Goal: Transaction & Acquisition: Purchase product/service

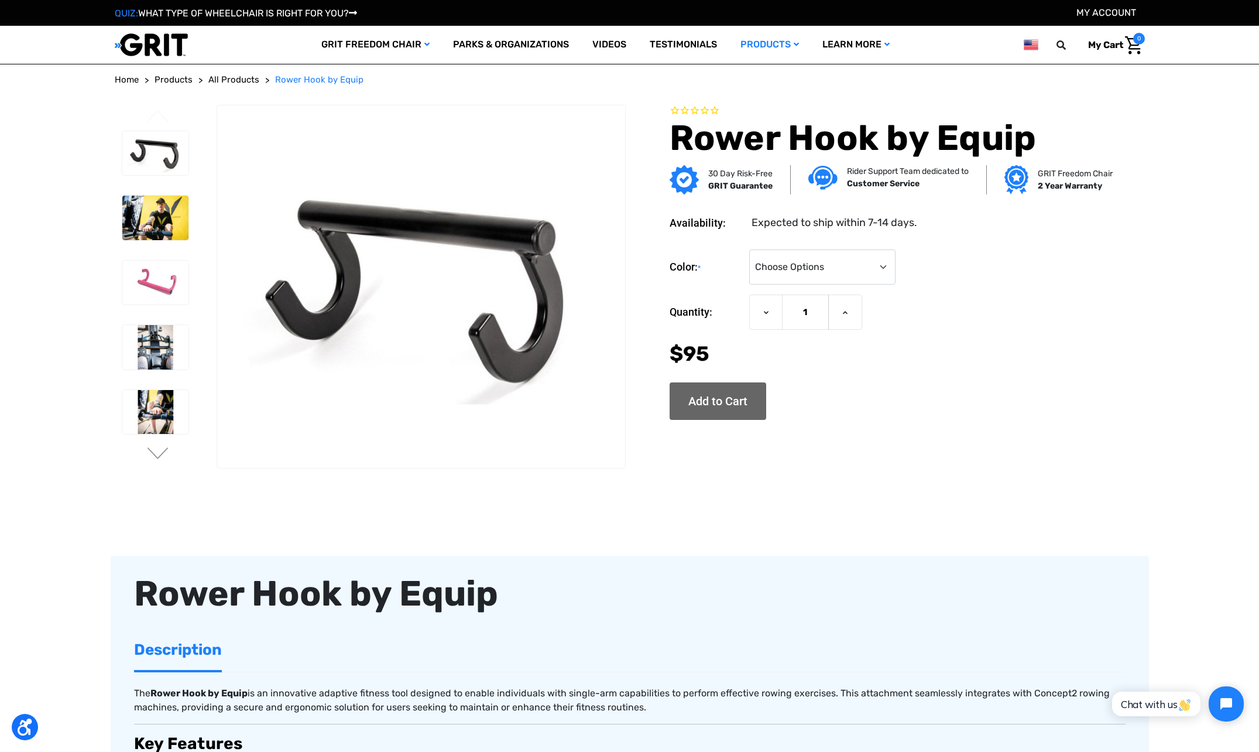
drag, startPoint x: 725, startPoint y: 402, endPoint x: 726, endPoint y: 424, distance: 22.3
click at [726, 424] on div "Rower Hook by Equip 30 Day Risk-Free GRIT Guarantee Rider Support Team dedicate…" at bounding box center [871, 269] width 483 height 329
click at [726, 404] on input "Add to Cart" at bounding box center [718, 400] width 97 height 37
click at [880, 263] on select "Choose Options Black Pink" at bounding box center [822, 266] width 146 height 35
select select "740"
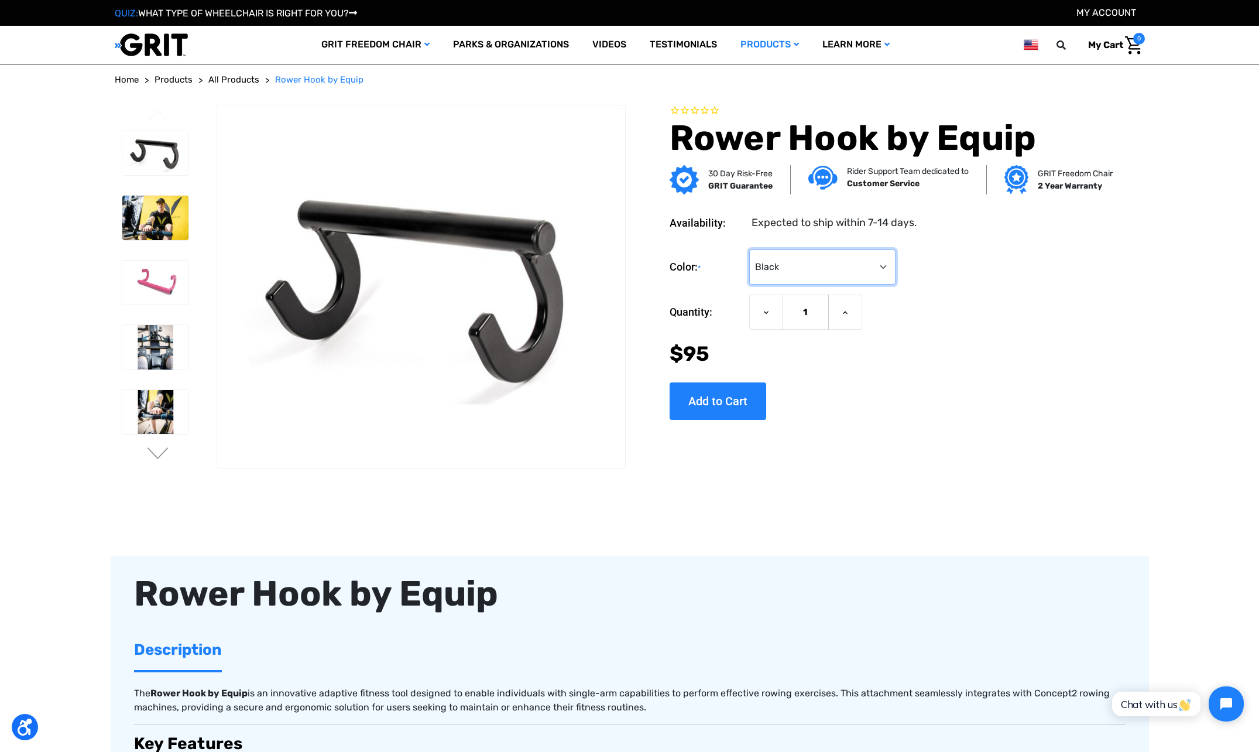
click at [749, 249] on select "Choose Options Black Pink" at bounding box center [822, 266] width 146 height 35
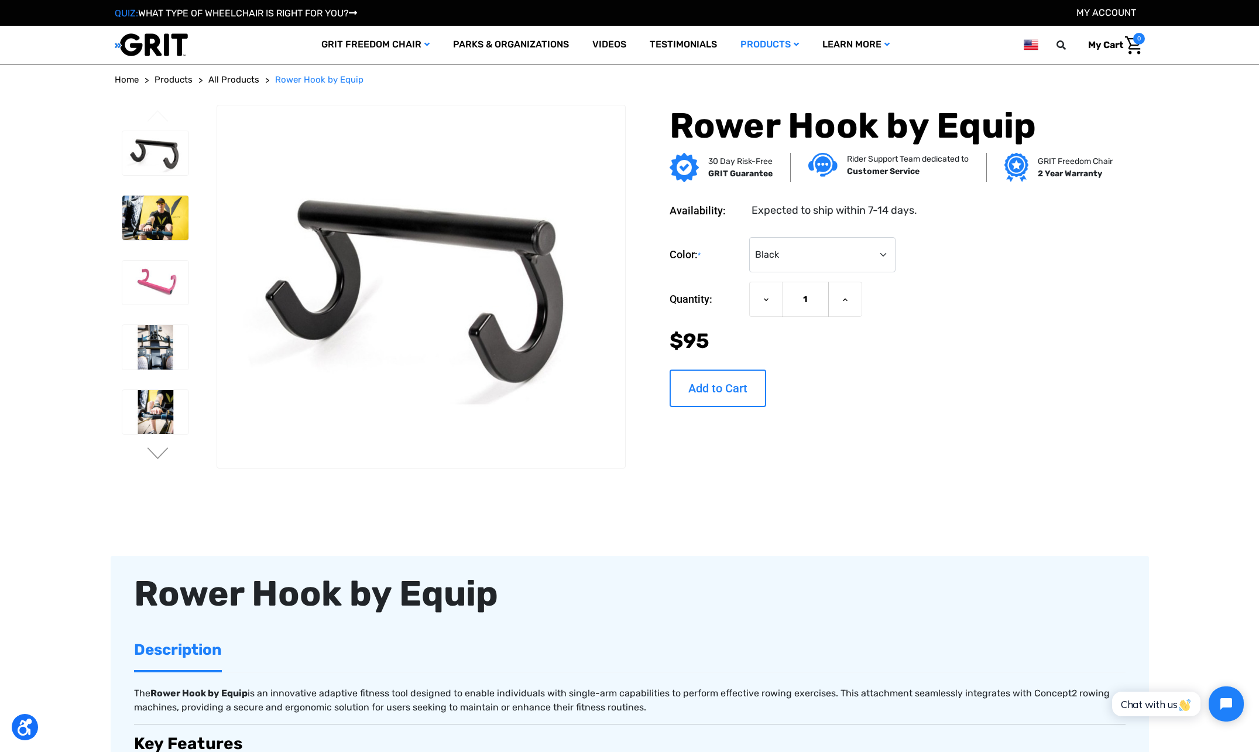
click at [722, 386] on input "Add to Cart" at bounding box center [718, 387] width 97 height 37
type input "Add to Cart"
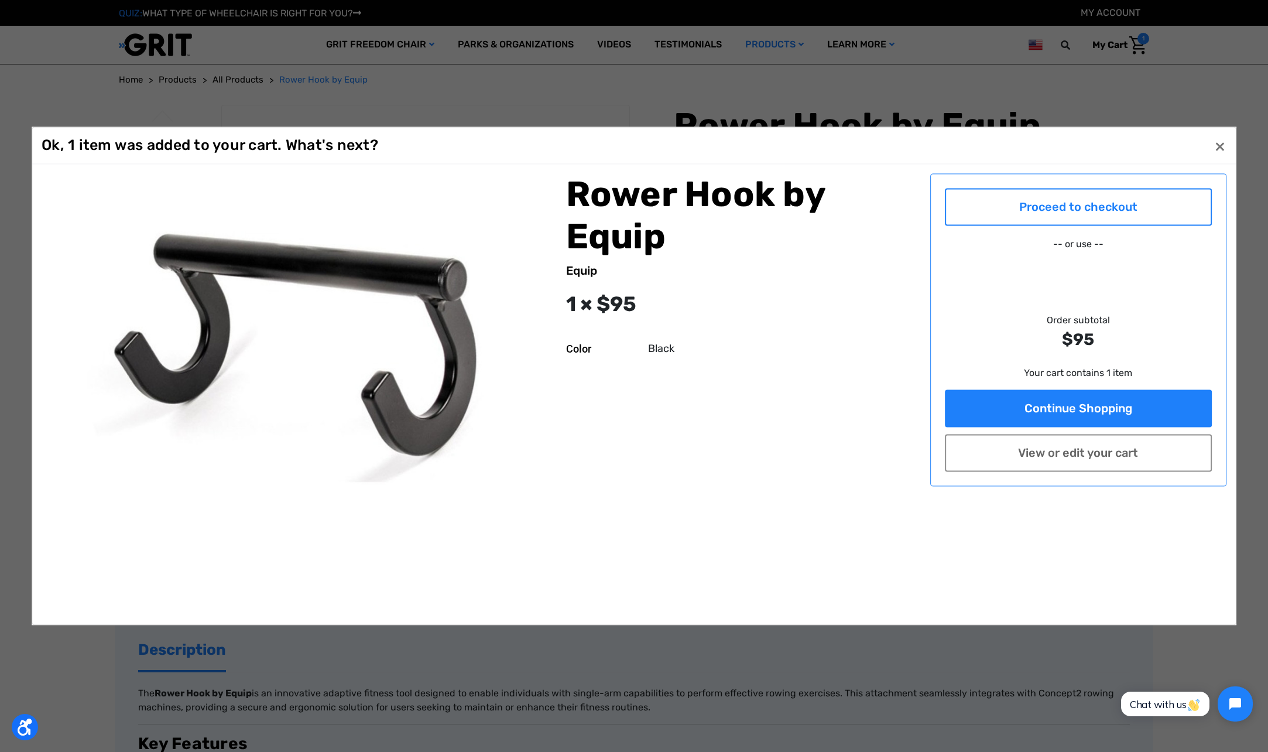
click at [1082, 208] on link "Proceed to checkout" at bounding box center [1078, 206] width 267 height 37
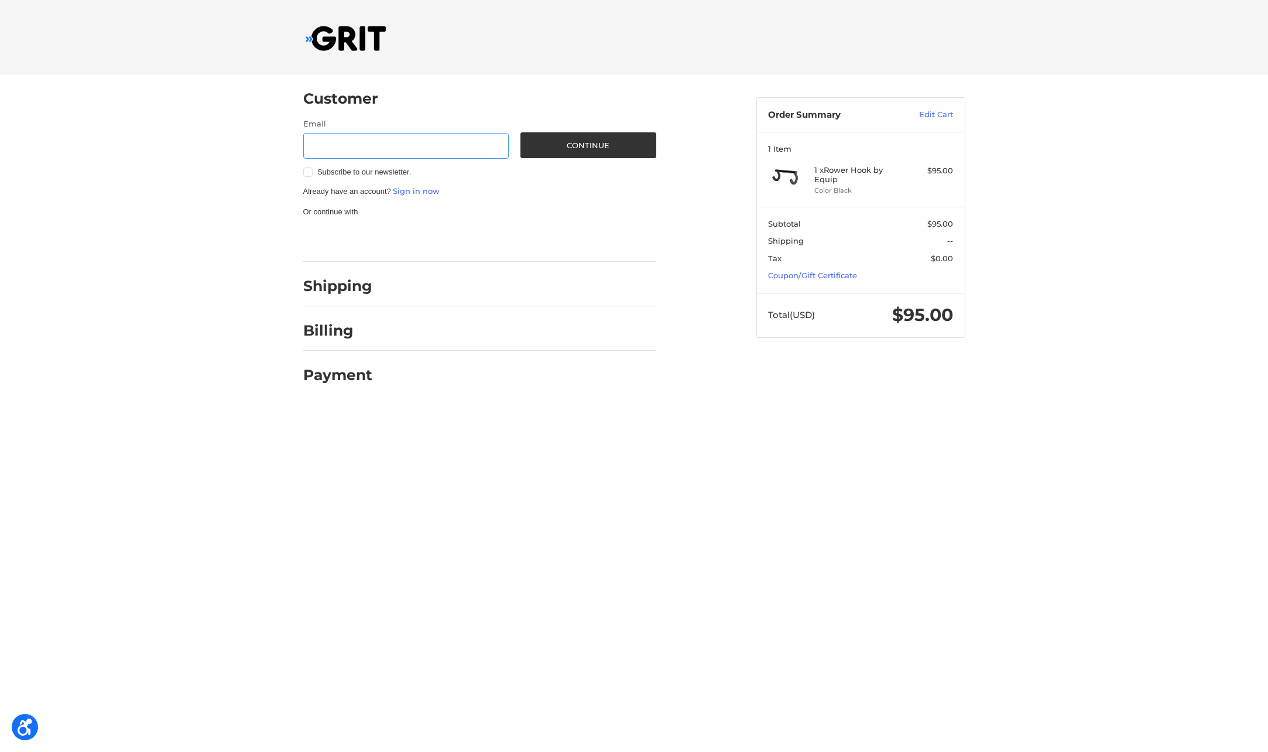
click at [348, 146] on input "Email" at bounding box center [406, 146] width 206 height 26
type input "veblen@colorado.edu"
click at [345, 288] on h2 "Shipping" at bounding box center [337, 286] width 69 height 18
click at [600, 143] on button "Continue" at bounding box center [588, 145] width 136 height 26
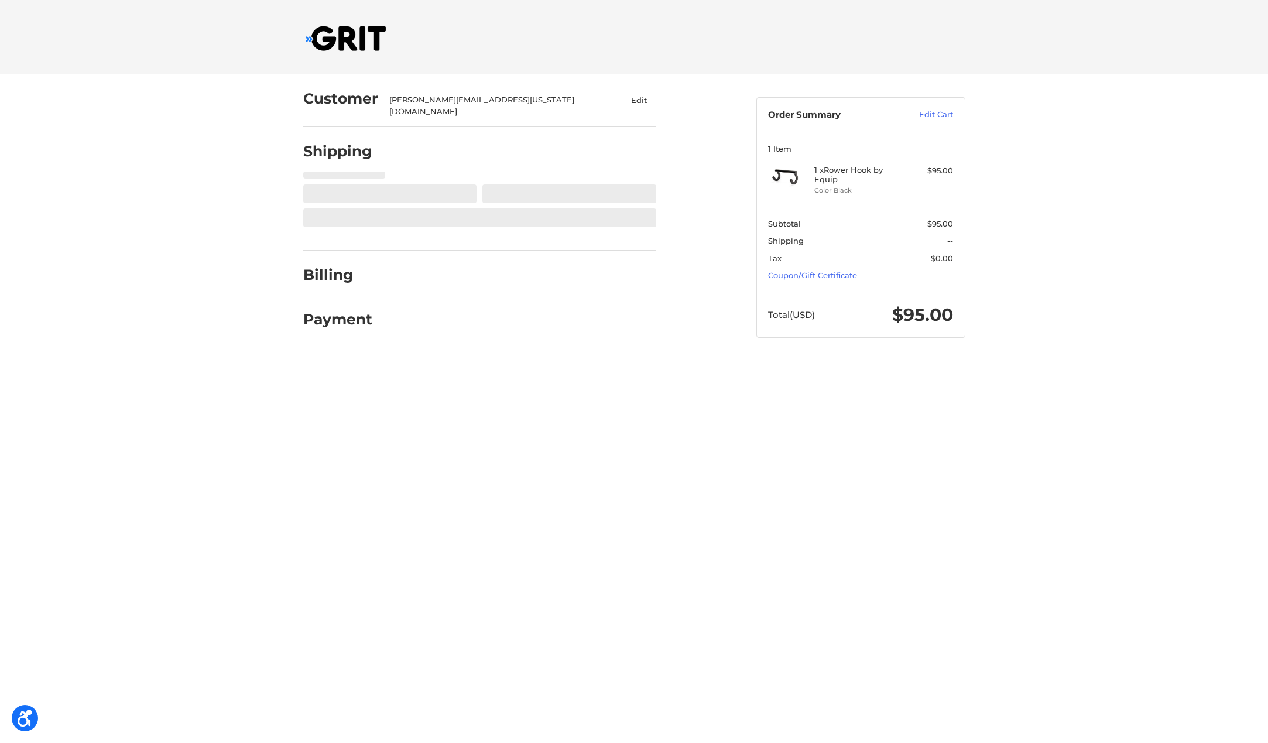
select select "US"
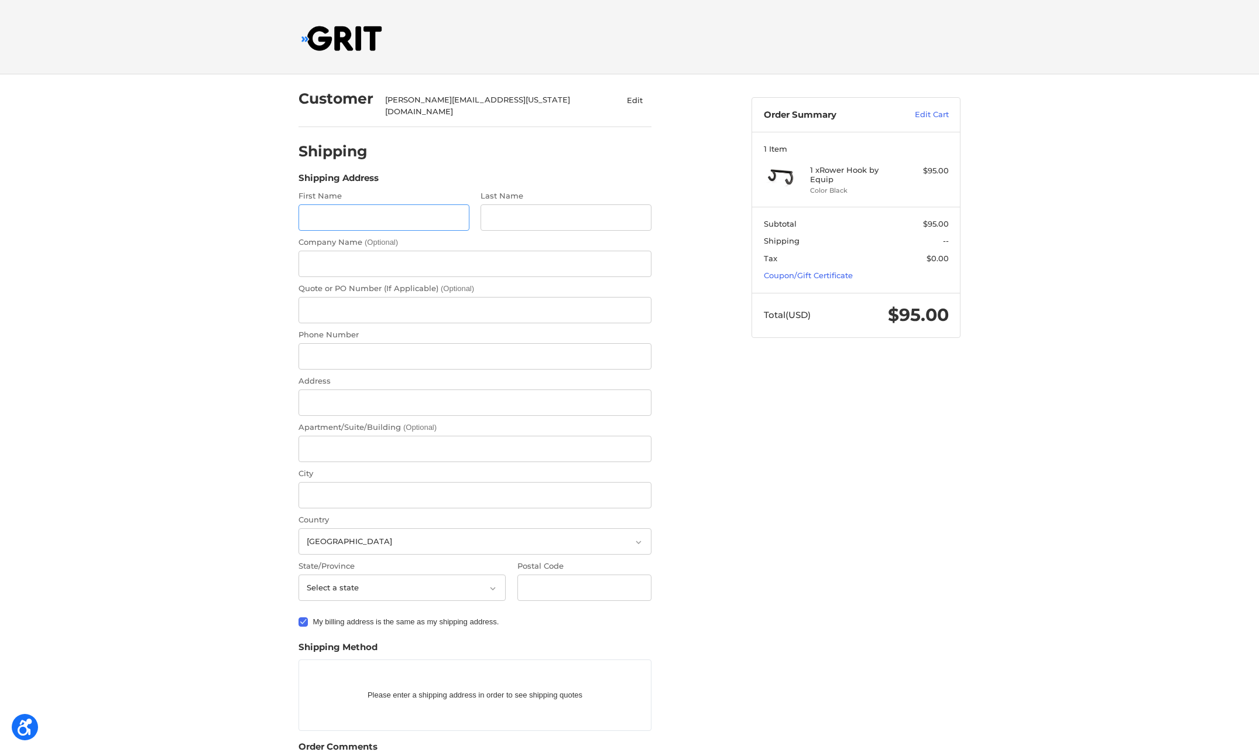
click at [345, 208] on input "First Name" at bounding box center [384, 217] width 171 height 26
click at [378, 209] on input "First Name" at bounding box center [384, 217] width 171 height 26
type input "Thomas"
click at [532, 205] on input "Last Name" at bounding box center [566, 217] width 171 height 26
click at [526, 205] on input "Last Name" at bounding box center [566, 217] width 171 height 26
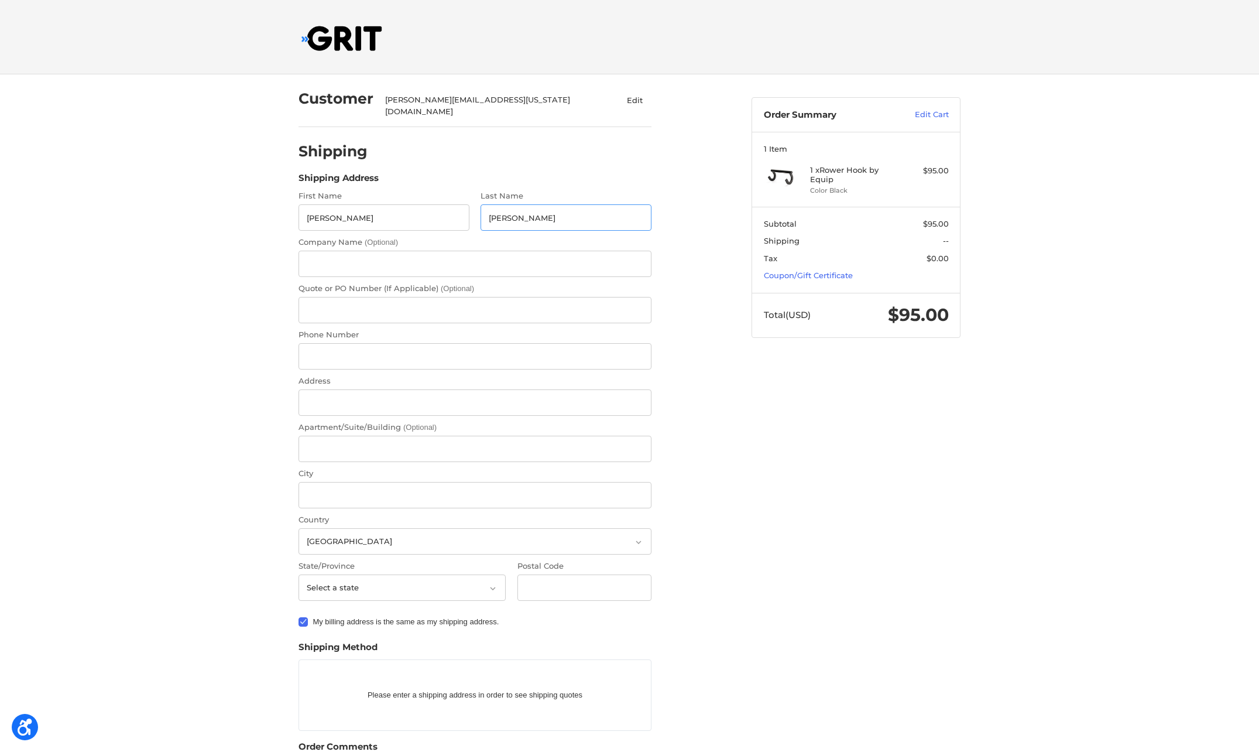
type input "Veblen"
click at [341, 302] on input "Quote or PO Number (If Applicable) (Optional)" at bounding box center [475, 310] width 353 height 26
click at [327, 346] on input "Phone Number" at bounding box center [475, 356] width 353 height 26
type input "17206335003"
type input "Thomas Veblen, University of Colorado Boulder"
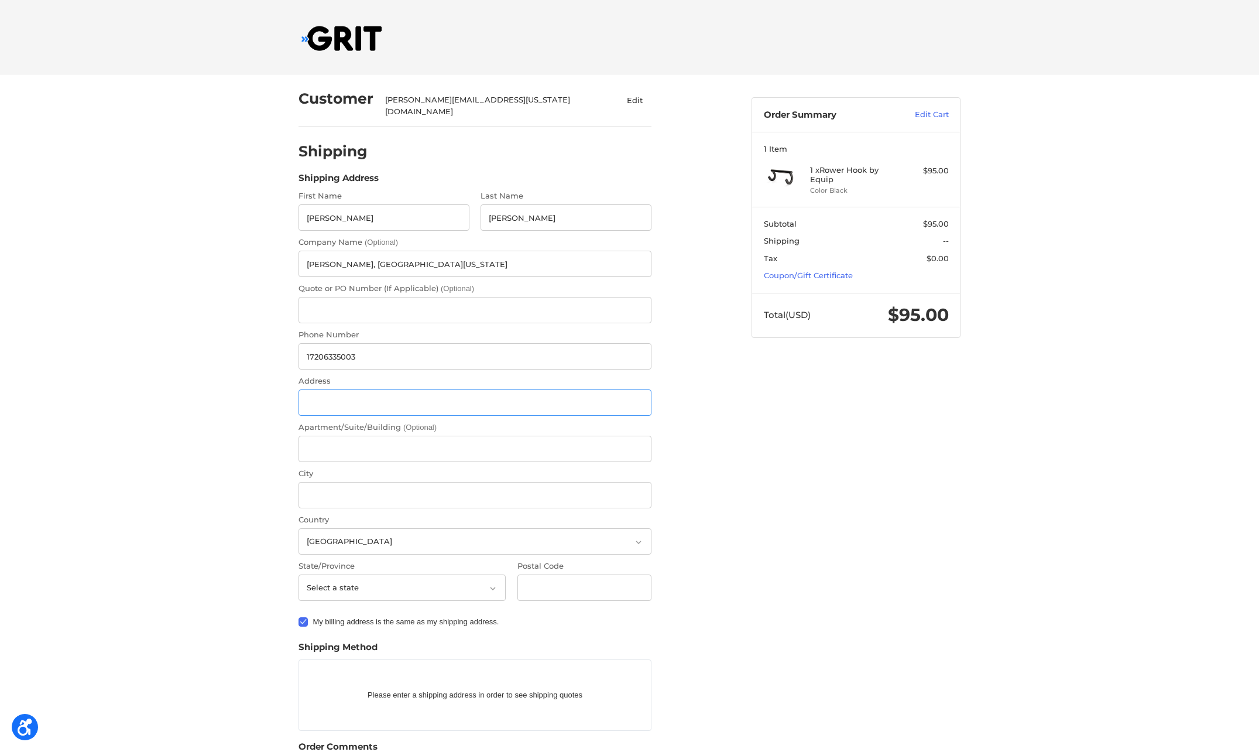
type input "7305 Lookout Rd, Longmont, CO 80503"
type input "Longmont"
select select "CO"
type input "80503"
radio input "true"
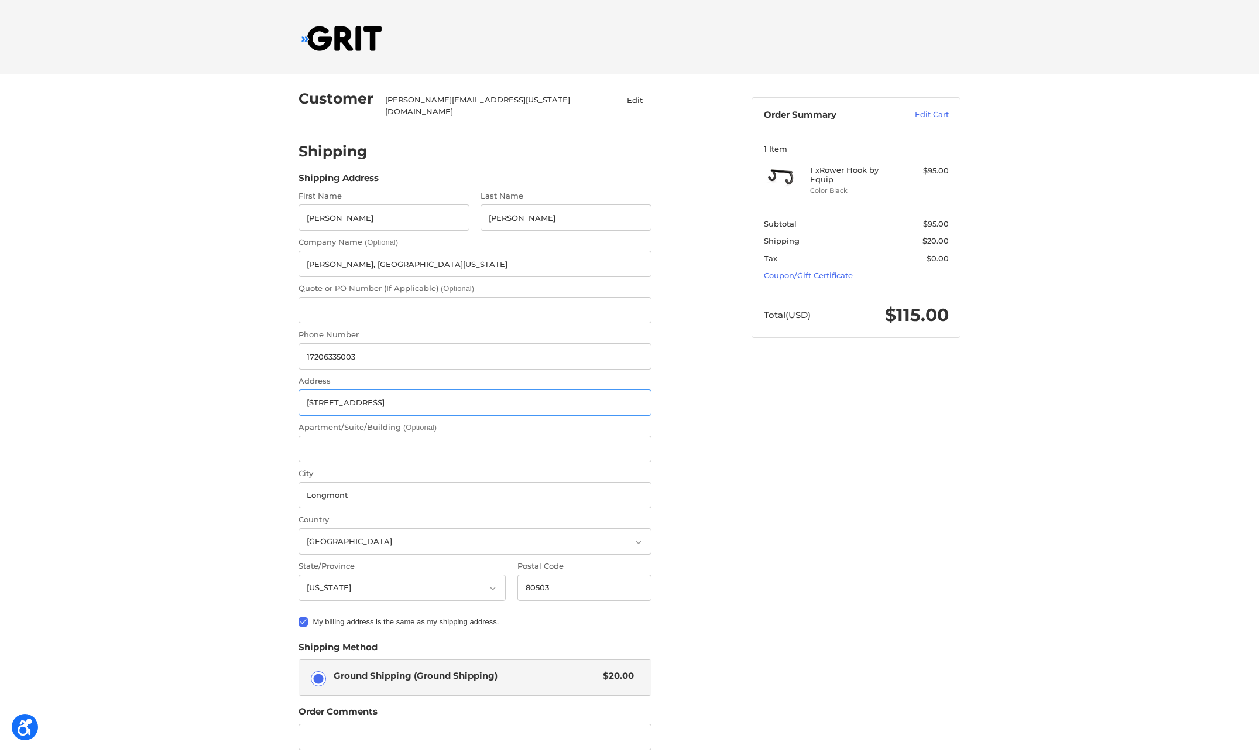
drag, startPoint x: 471, startPoint y: 396, endPoint x: 473, endPoint y: 387, distance: 9.0
click at [471, 395] on input "7305 Lookout Rd, Longmont, CO 80503" at bounding box center [475, 402] width 353 height 26
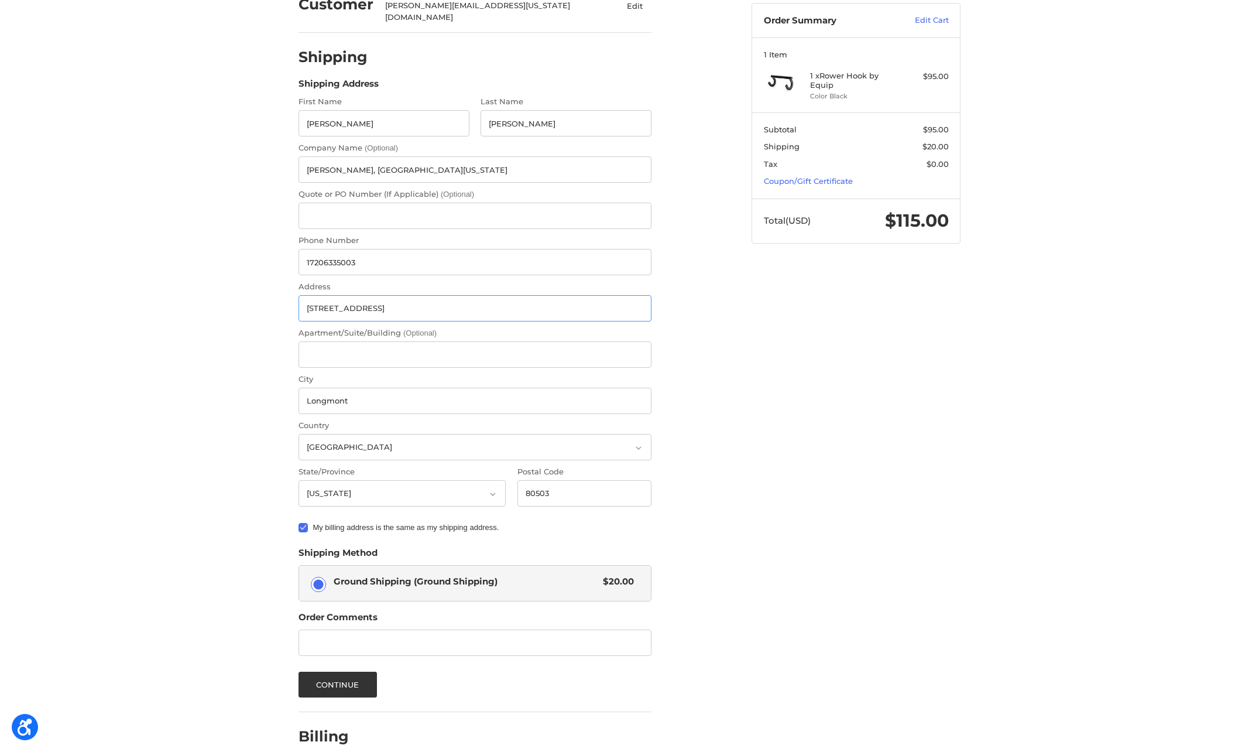
scroll to position [146, 0]
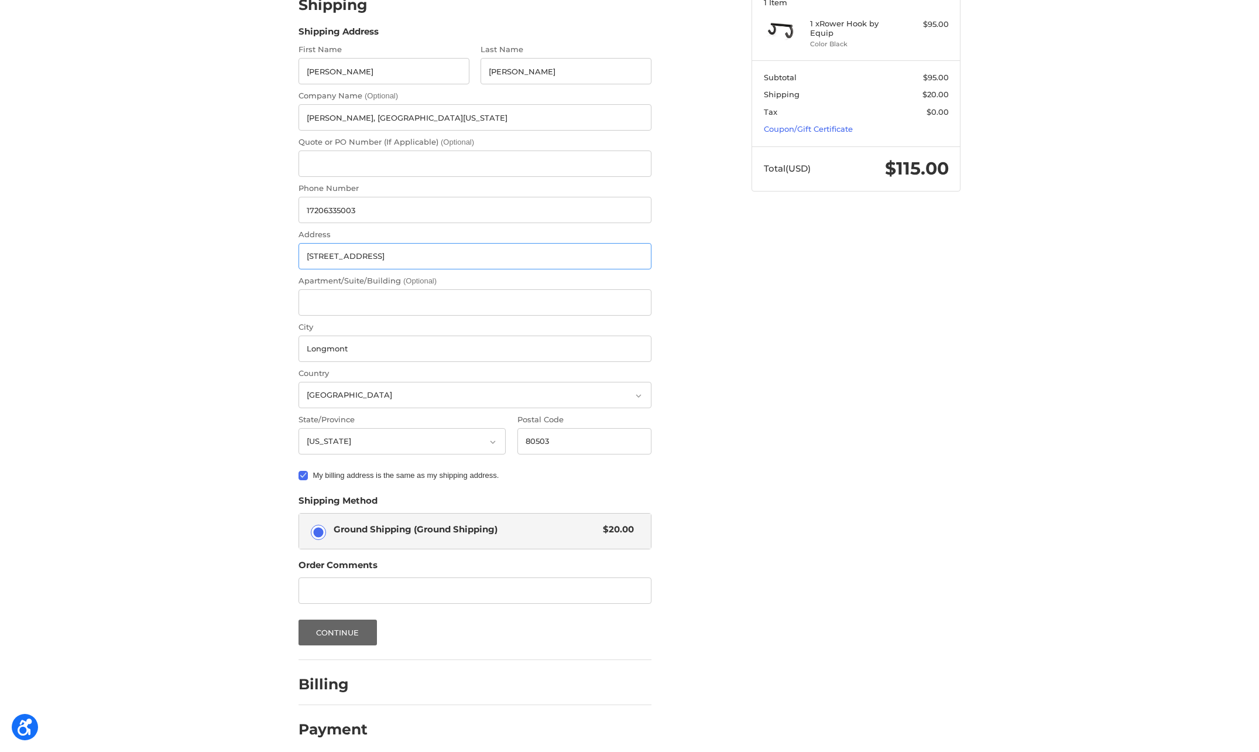
type input "7305 Lookout Rd"
click at [331, 621] on button "Continue" at bounding box center [338, 632] width 78 height 26
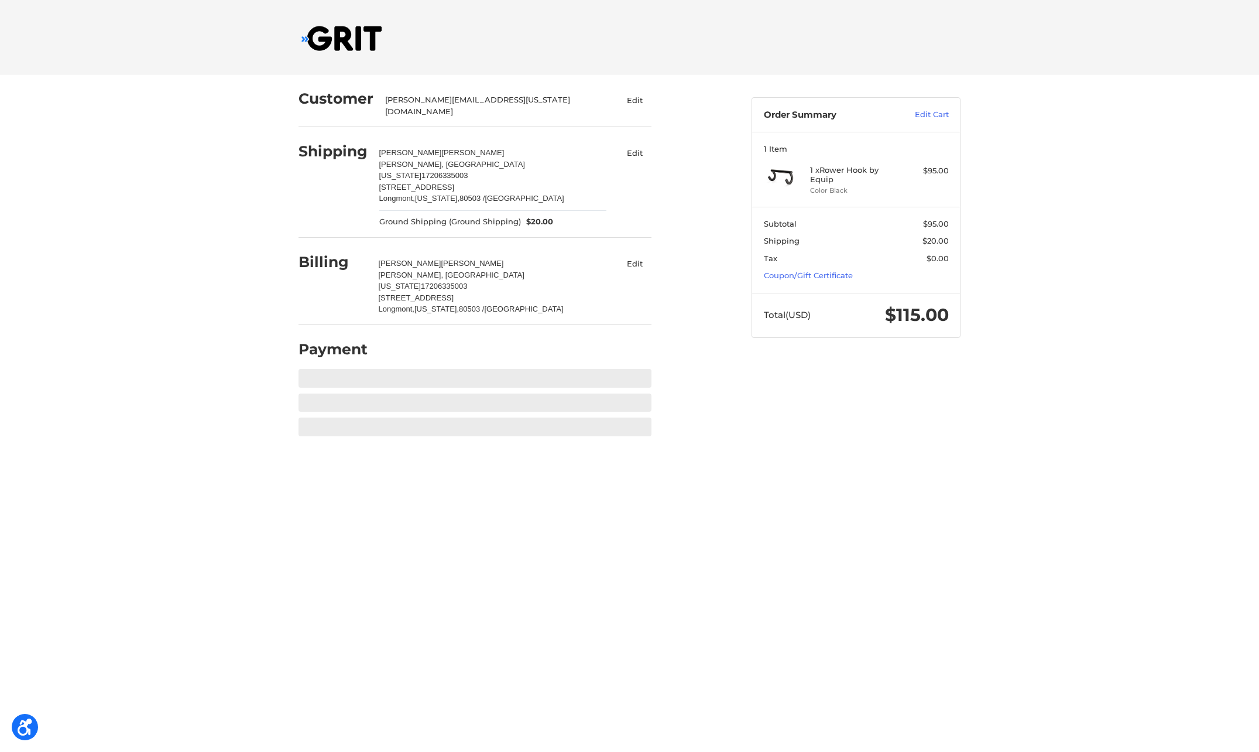
scroll to position [0, 0]
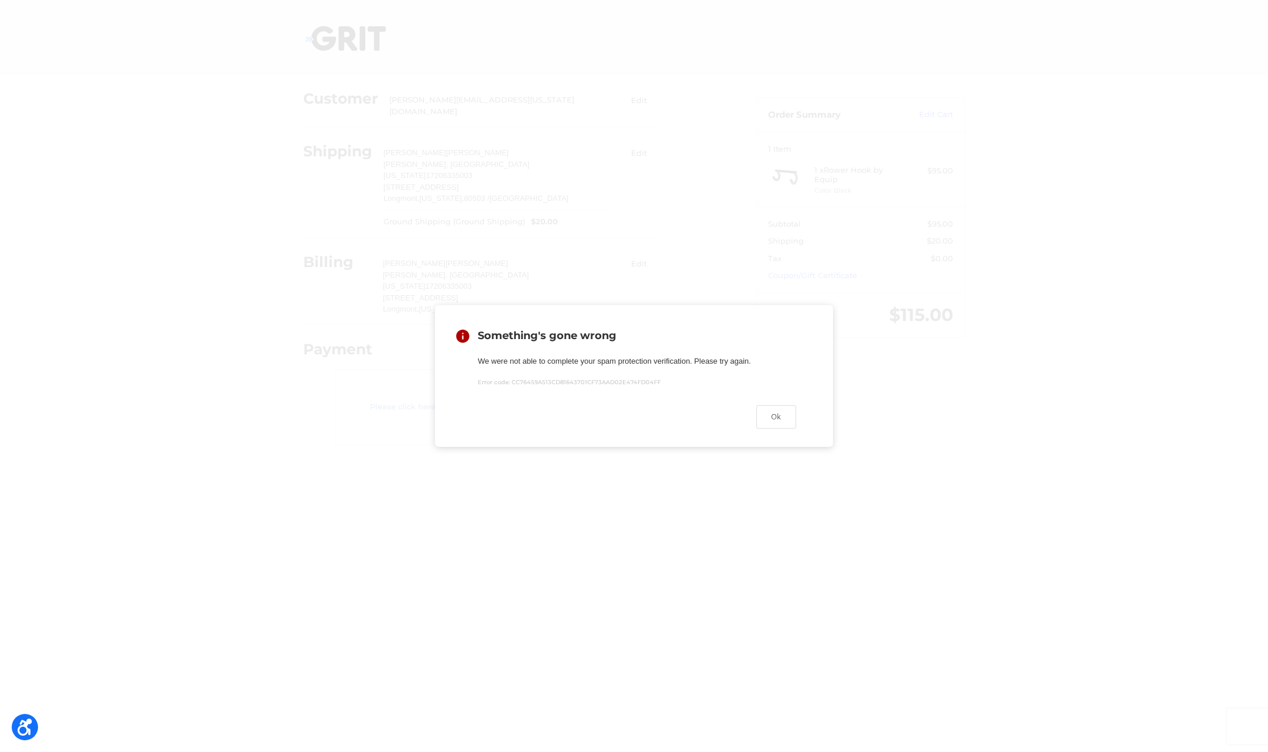
click at [467, 330] on icon at bounding box center [462, 335] width 13 height 13
drag, startPoint x: 492, startPoint y: 333, endPoint x: 489, endPoint y: 276, distance: 56.9
click at [490, 330] on span "Something's gone wrong" at bounding box center [547, 335] width 139 height 13
click at [777, 421] on button "Ok" at bounding box center [776, 416] width 40 height 23
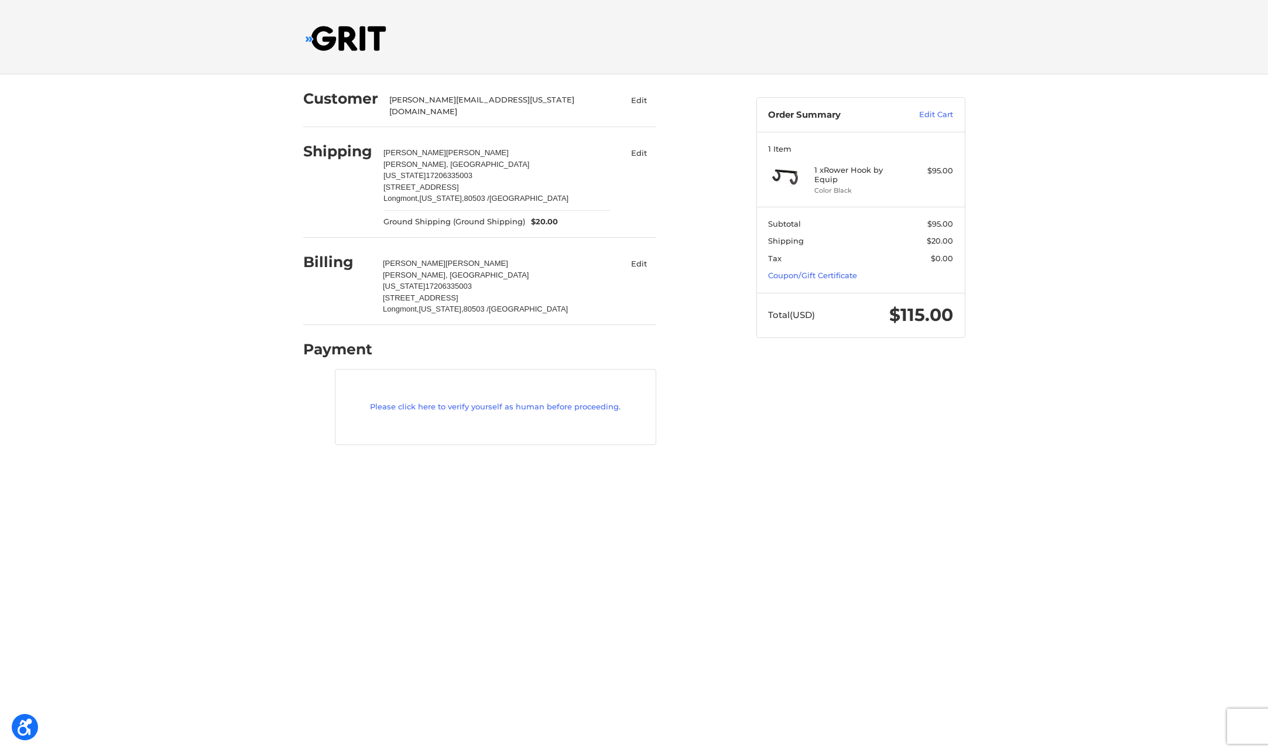
click at [361, 146] on h2 "Shipping" at bounding box center [337, 151] width 69 height 18
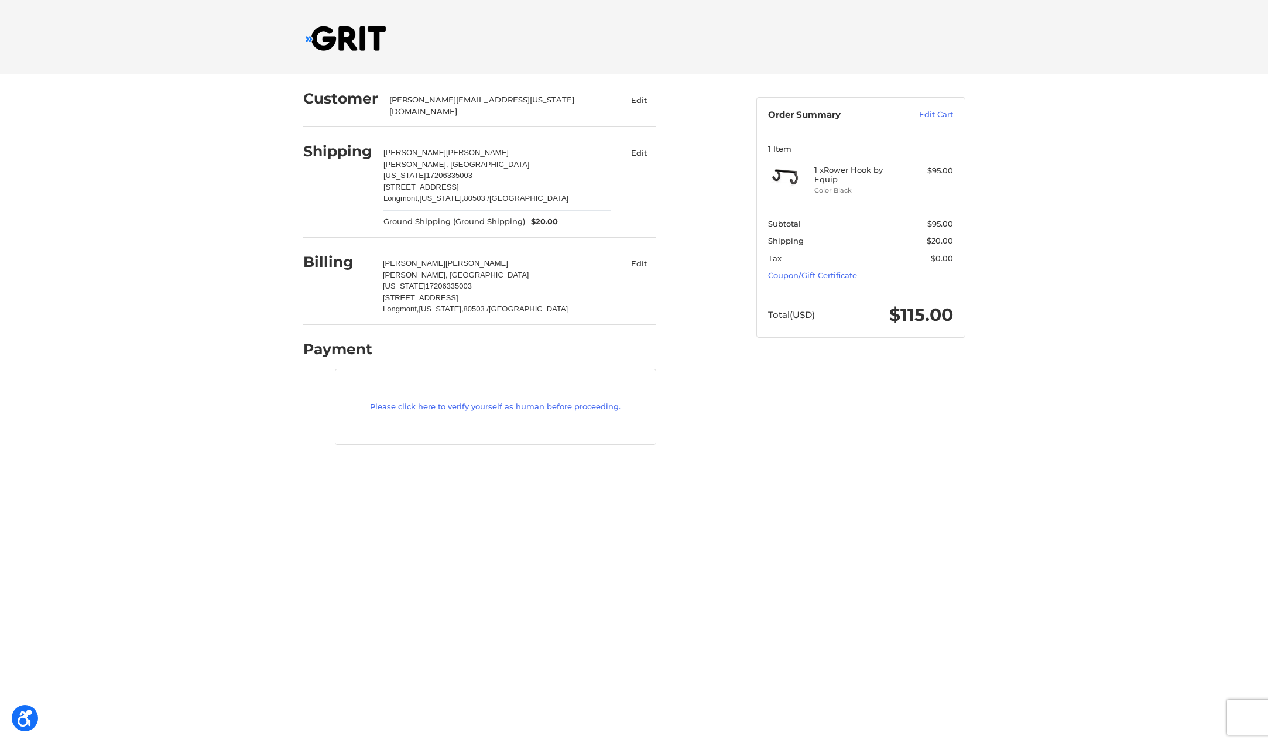
select select "US"
select select "CO"
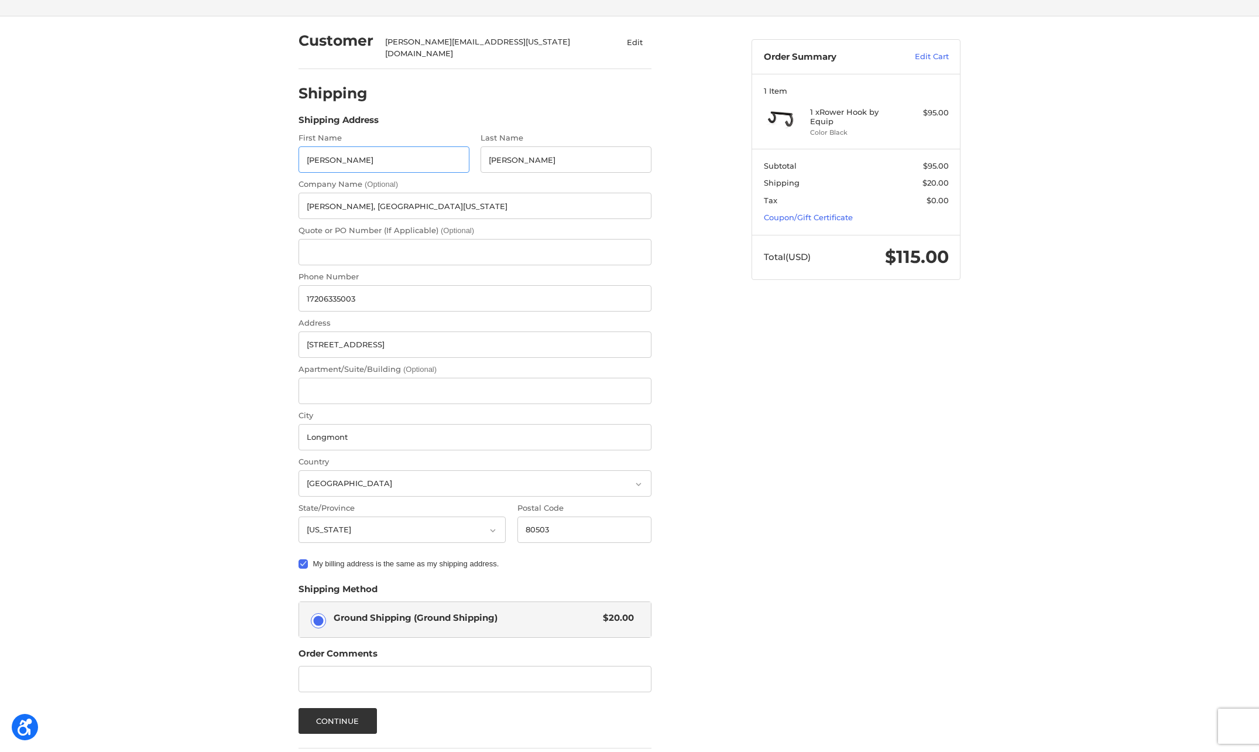
scroll to position [119, 0]
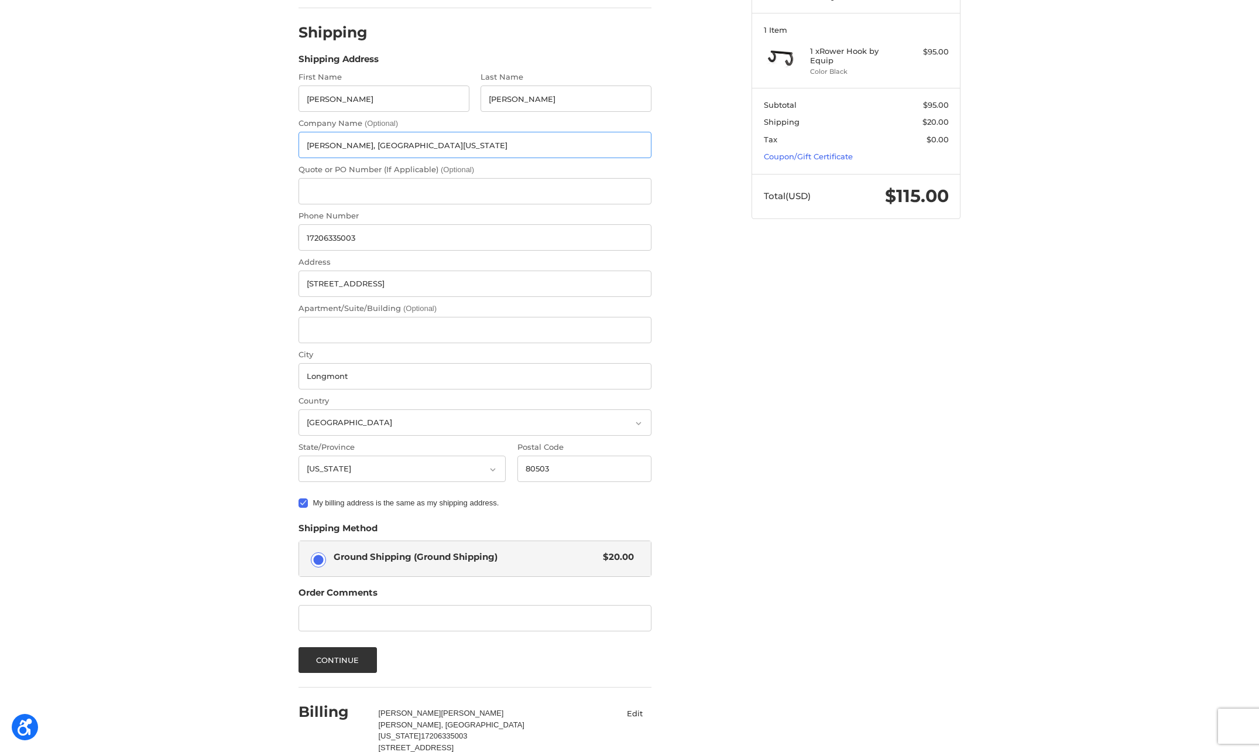
click at [507, 138] on input "Thomas Veblen, University of Colorado Boulder" at bounding box center [475, 145] width 353 height 26
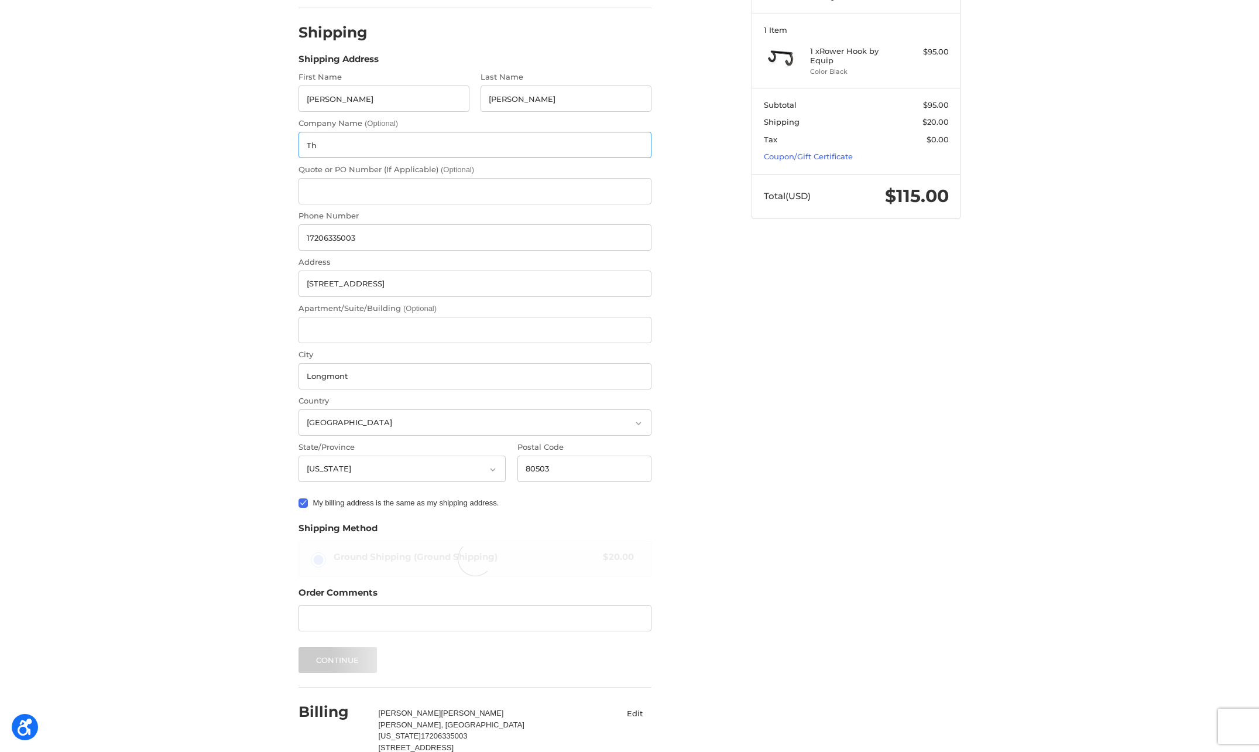
type input "T"
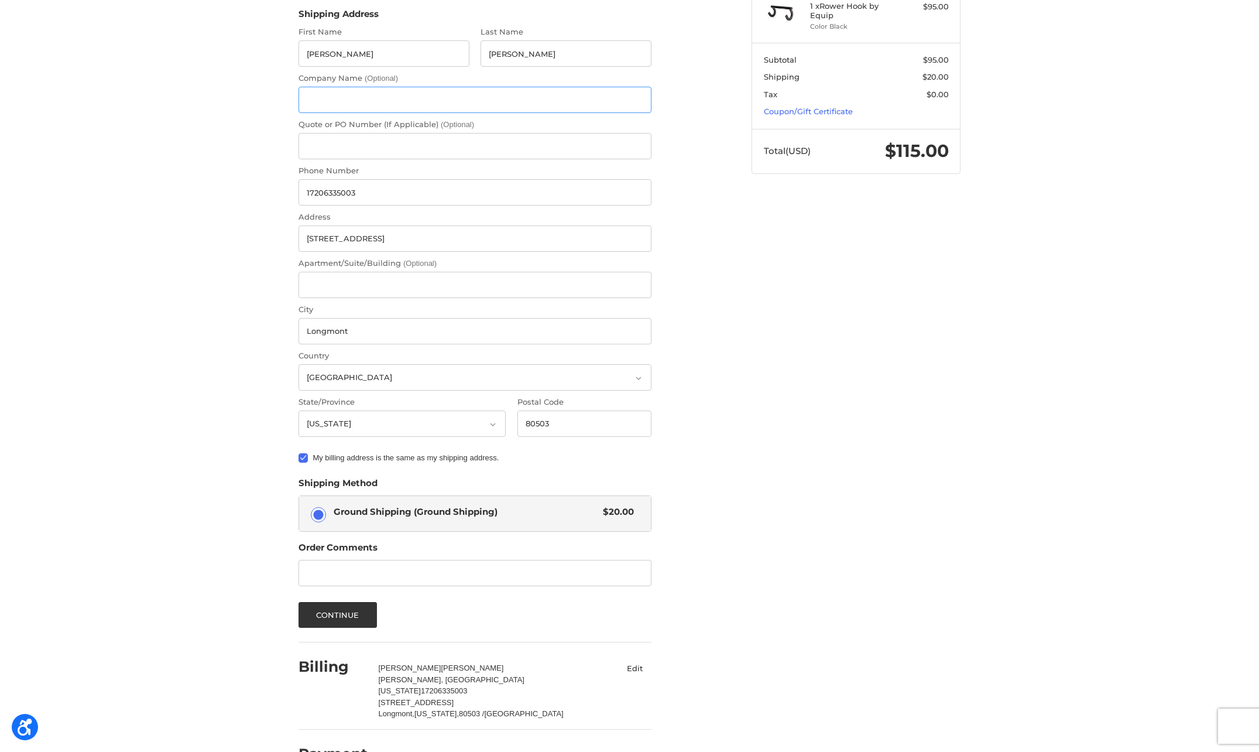
scroll to position [177, 0]
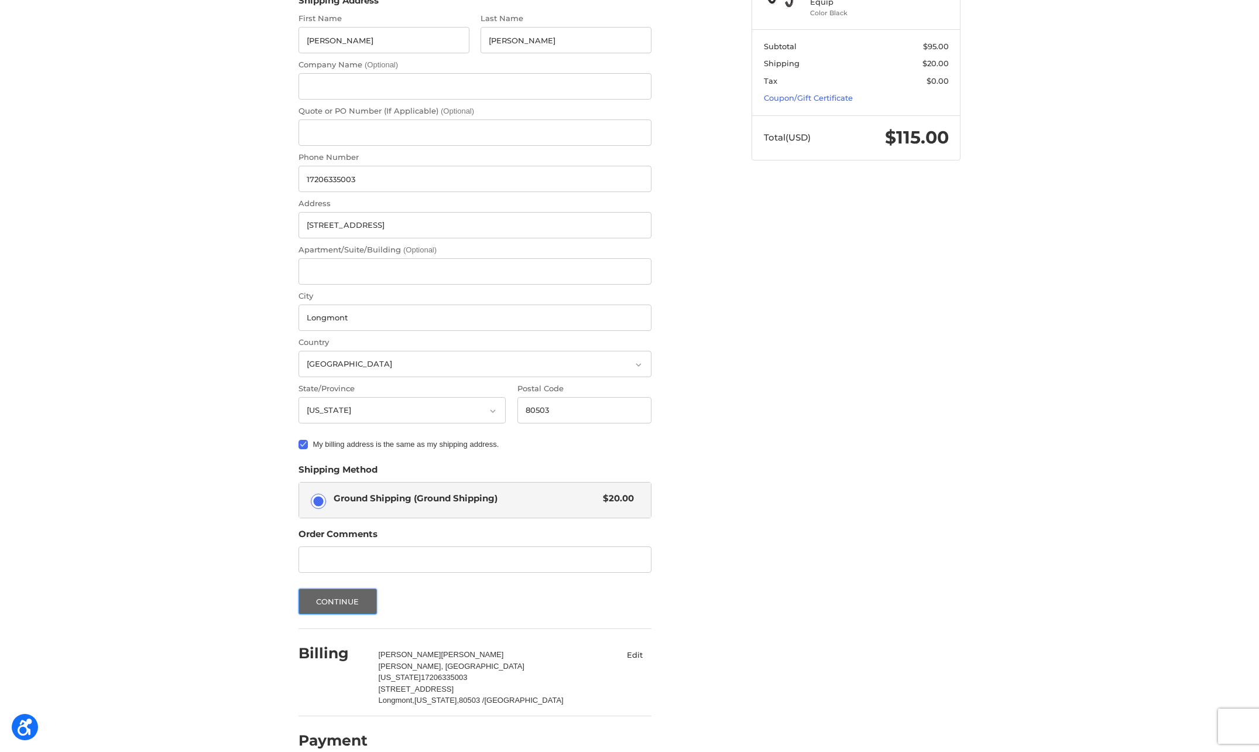
click at [340, 591] on button "Continue" at bounding box center [338, 601] width 78 height 26
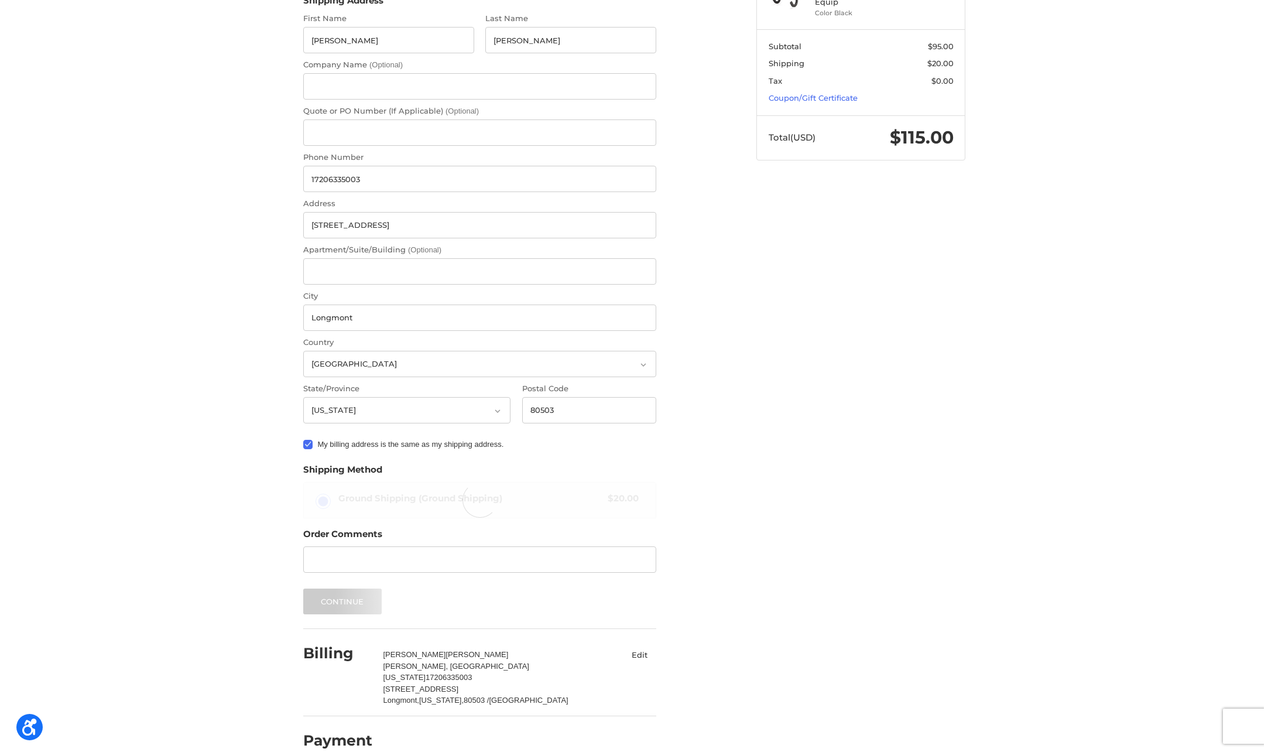
scroll to position [0, 0]
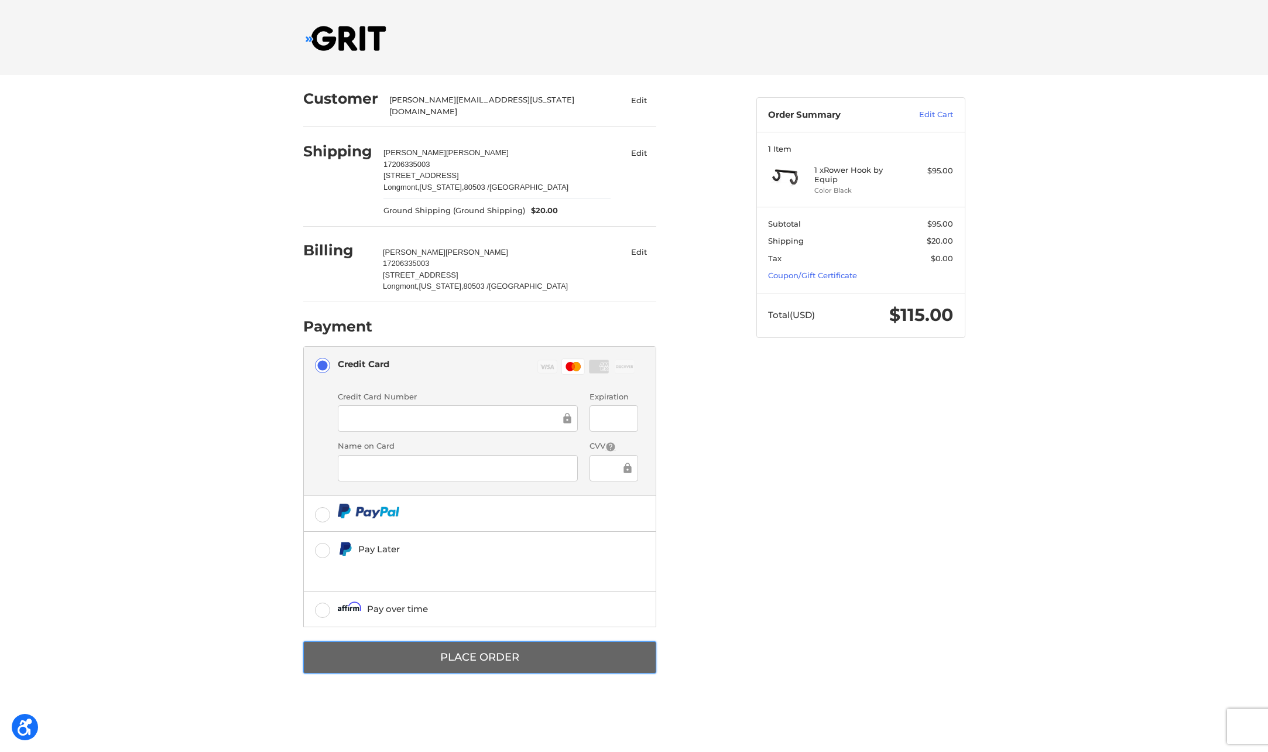
click at [472, 647] on button "Place Order" at bounding box center [479, 657] width 353 height 32
